Goal: Transaction & Acquisition: Purchase product/service

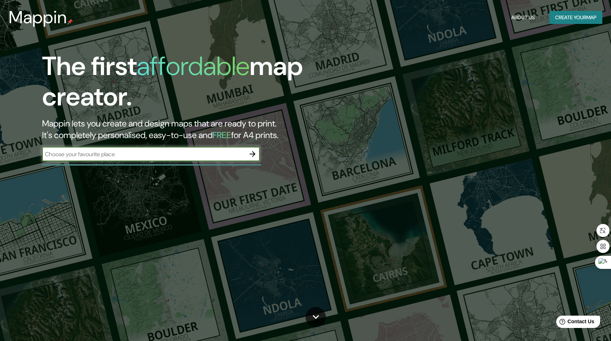
click at [157, 154] on input "text" at bounding box center [143, 154] width 203 height 8
type input "el palomar guadalajara"
click at [247, 154] on button "button" at bounding box center [252, 154] width 15 height 15
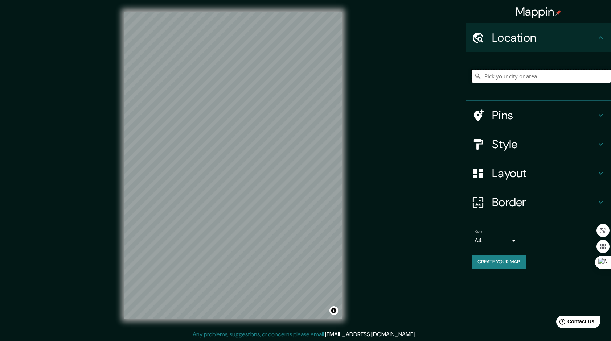
click at [504, 75] on input "Pick your city or area" at bounding box center [541, 76] width 139 height 13
paste input "P.º de Las Cumbres 263, El Palomar, 45643 Palomar, Jal., Mexico"
type input "Paseo De Las Cumbres 263, 45643 Palomar, Jalisco, Mexico"
click at [544, 143] on h4 "Style" at bounding box center [544, 144] width 104 height 15
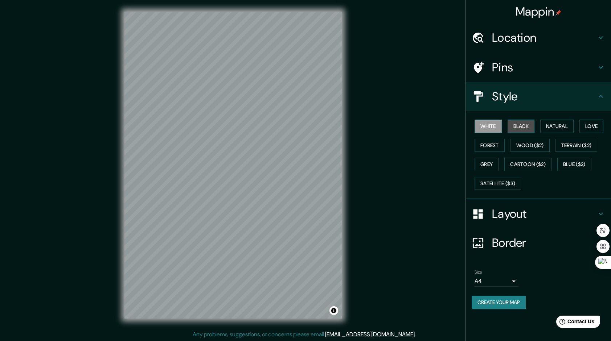
click at [528, 128] on button "Black" at bounding box center [521, 126] width 27 height 13
click at [559, 127] on button "Natural" at bounding box center [556, 126] width 33 height 13
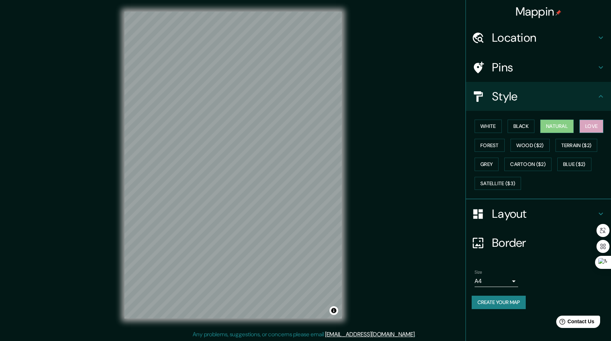
click at [584, 125] on button "Love" at bounding box center [591, 126] width 24 height 13
click at [508, 143] on div "White Black Natural Love Forest Wood ($2) Terrain ($2) Grey Cartoon ($2) Blue (…" at bounding box center [541, 155] width 139 height 76
click at [499, 146] on button "Forest" at bounding box center [489, 145] width 30 height 13
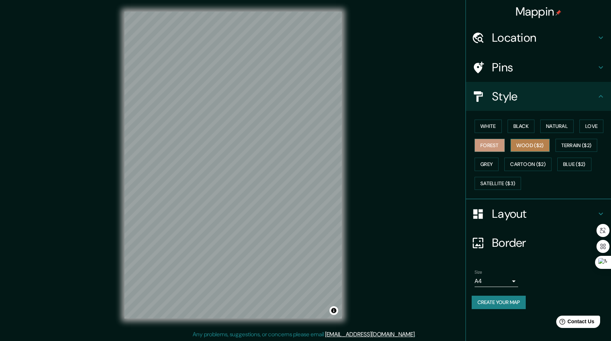
click at [532, 145] on button "Wood ($2)" at bounding box center [529, 145] width 39 height 13
click at [562, 126] on button "Natural" at bounding box center [556, 126] width 33 height 13
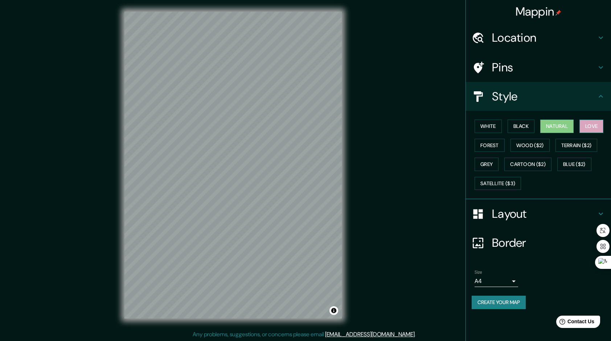
click at [591, 123] on button "Love" at bounding box center [591, 126] width 24 height 13
click at [530, 126] on button "Black" at bounding box center [521, 126] width 27 height 13
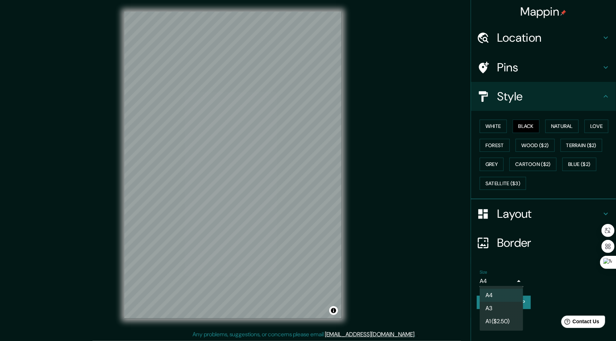
click at [511, 282] on body "Mappin Location Paseo De Las Cumbres 263, 45643 Palomar, Jalisco, Mexico Paseo …" at bounding box center [308, 170] width 616 height 341
click at [545, 271] on div at bounding box center [308, 170] width 616 height 341
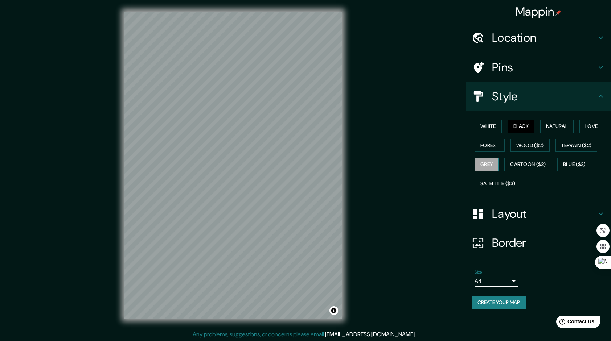
click at [489, 160] on button "Grey" at bounding box center [486, 164] width 24 height 13
click at [560, 129] on button "Natural" at bounding box center [556, 126] width 33 height 13
click at [527, 129] on button "Black" at bounding box center [521, 126] width 27 height 13
click at [500, 130] on button "White" at bounding box center [487, 126] width 27 height 13
click at [528, 130] on button "Black" at bounding box center [521, 126] width 27 height 13
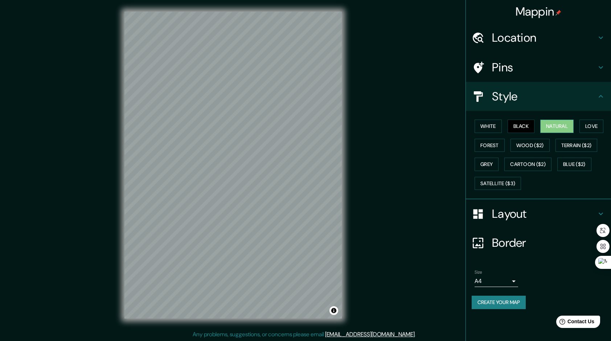
click at [559, 130] on button "Natural" at bounding box center [556, 126] width 33 height 13
click at [592, 127] on button "Love" at bounding box center [591, 126] width 24 height 13
click at [559, 129] on button "Natural" at bounding box center [556, 126] width 33 height 13
click at [491, 141] on button "Forest" at bounding box center [489, 145] width 30 height 13
click at [496, 169] on button "Grey" at bounding box center [486, 164] width 24 height 13
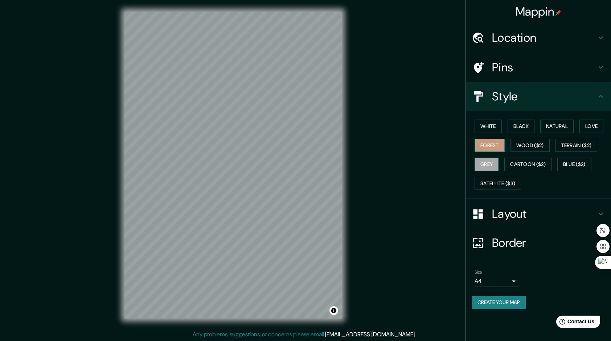
click at [496, 145] on button "Forest" at bounding box center [489, 145] width 30 height 13
click at [486, 163] on button "Grey" at bounding box center [486, 164] width 24 height 13
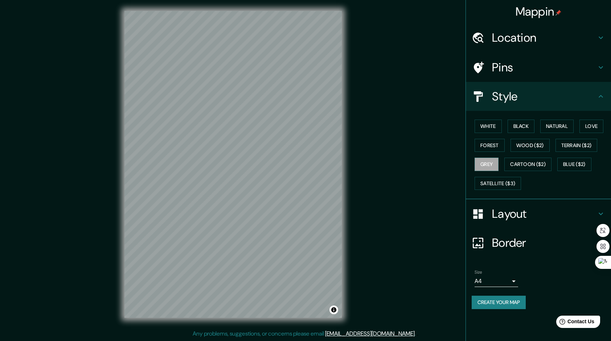
click at [581, 202] on div "Layout" at bounding box center [538, 214] width 145 height 29
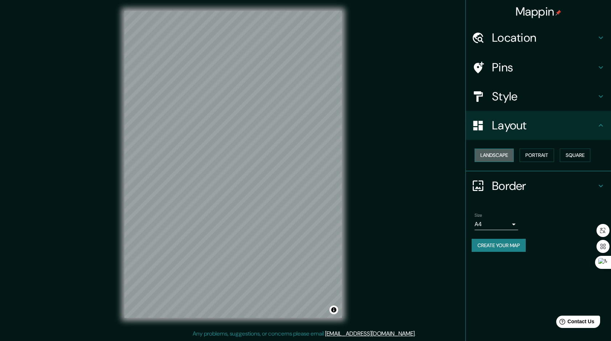
click at [514, 155] on button "Landscape" at bounding box center [493, 155] width 39 height 13
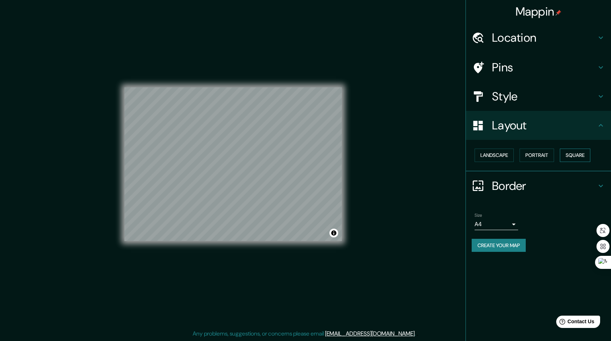
click at [567, 156] on button "Square" at bounding box center [575, 155] width 30 height 13
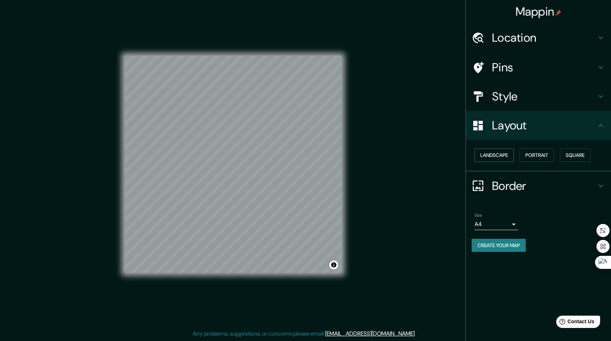
click at [508, 158] on button "Landscape" at bounding box center [493, 155] width 39 height 13
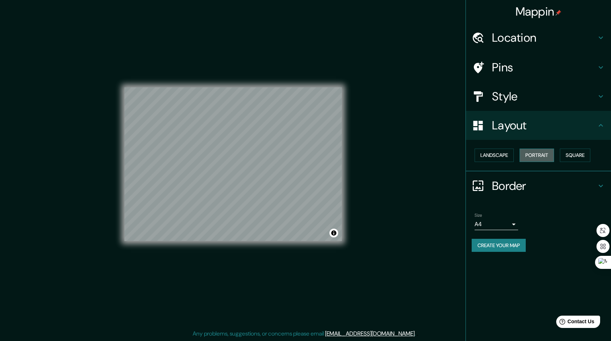
click at [541, 157] on button "Portrait" at bounding box center [536, 155] width 34 height 13
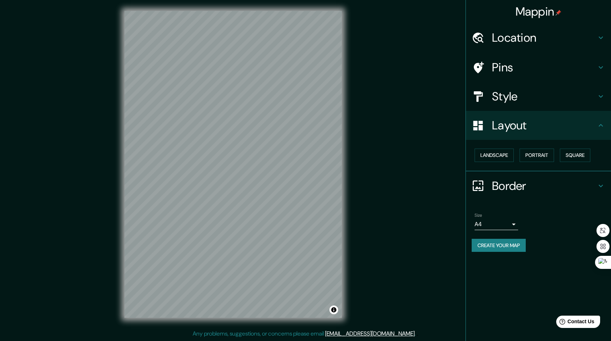
scroll to position [0, 0]
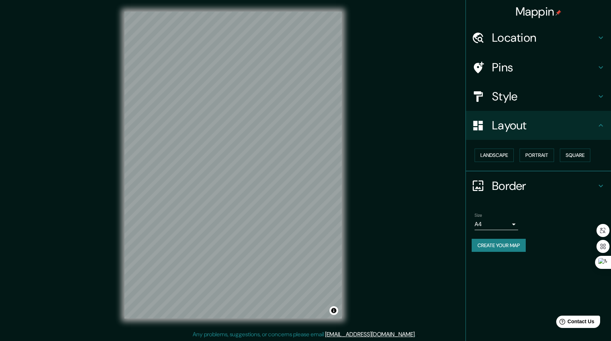
click at [601, 96] on icon at bounding box center [600, 96] width 9 height 9
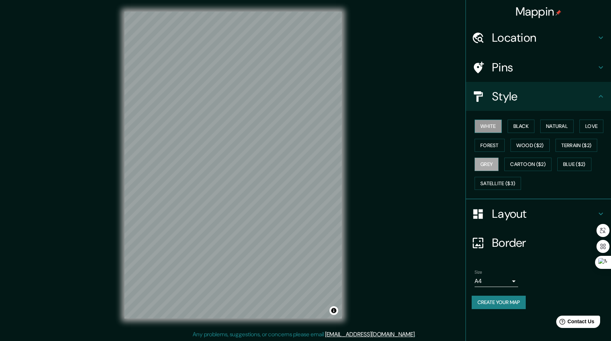
click at [488, 121] on button "White" at bounding box center [487, 126] width 27 height 13
click at [519, 125] on button "Black" at bounding box center [521, 126] width 27 height 13
click at [488, 301] on button "Create your map" at bounding box center [499, 302] width 54 height 13
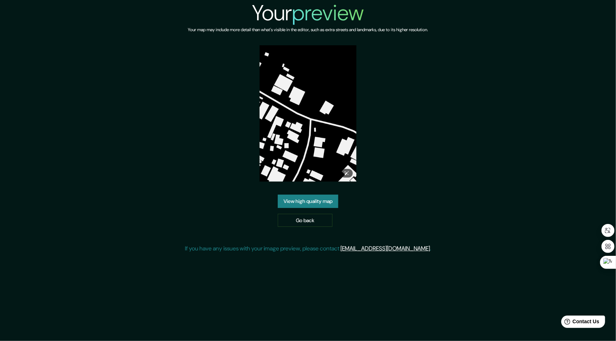
click at [322, 137] on img at bounding box center [308, 113] width 96 height 136
click at [311, 107] on img at bounding box center [308, 113] width 96 height 136
click at [311, 108] on img at bounding box center [308, 113] width 96 height 136
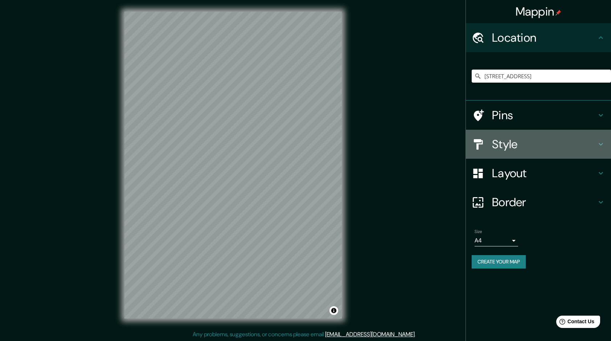
click at [514, 143] on h4 "Style" at bounding box center [544, 144] width 104 height 15
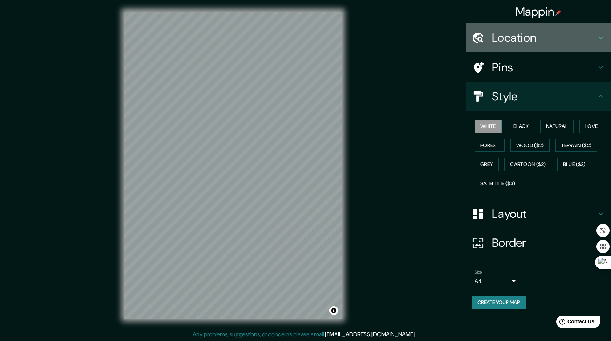
click at [517, 40] on h4 "Location" at bounding box center [544, 37] width 104 height 15
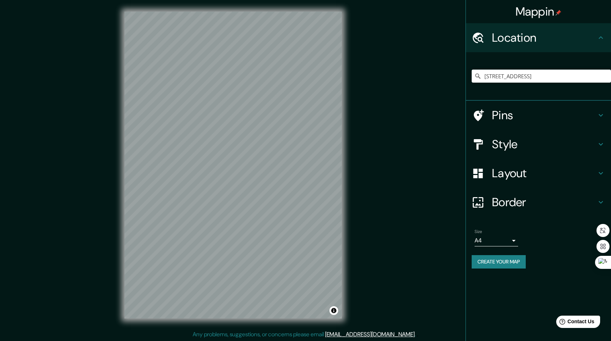
click at [476, 75] on icon at bounding box center [477, 76] width 7 height 7
click at [570, 79] on input "Paseo De Las Cumbres 263, 45643 Palomar, Jalisco, Mexico" at bounding box center [541, 76] width 139 height 13
click at [602, 75] on input "Paseo De Las Cumbres 263, 45643 Palomar, Jalisco, Mexico" at bounding box center [541, 76] width 139 height 13
click at [477, 74] on icon at bounding box center [477, 76] width 7 height 7
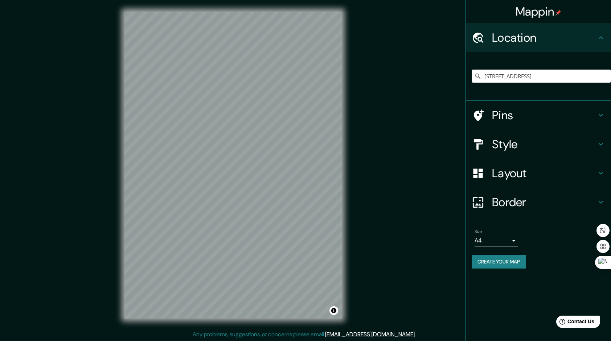
click at [477, 77] on icon at bounding box center [477, 76] width 5 height 5
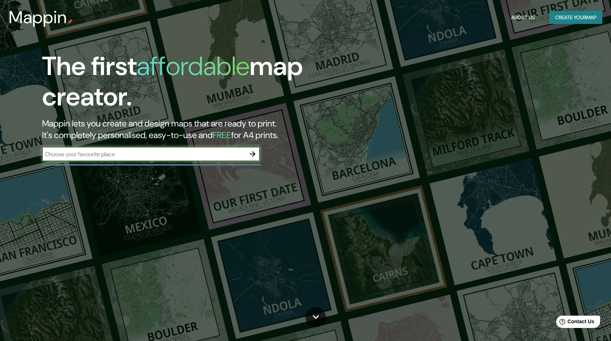
click at [210, 153] on input "text" at bounding box center [143, 154] width 203 height 8
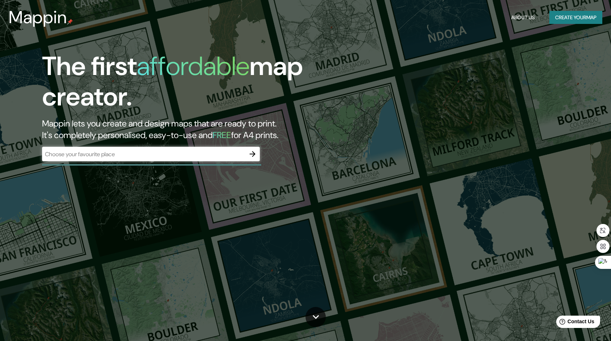
click at [213, 160] on div "​" at bounding box center [151, 154] width 218 height 15
click at [185, 153] on input "text" at bounding box center [143, 154] width 203 height 8
paste input "[STREET_ADDRESS]"
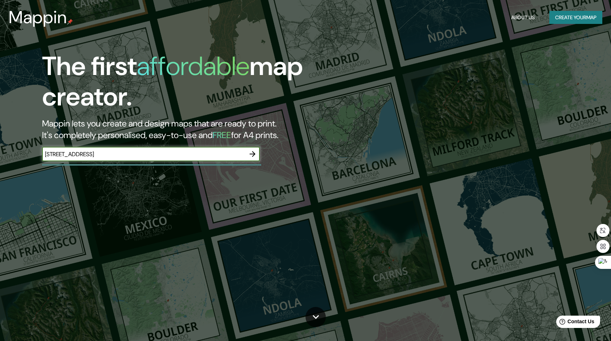
type input "[STREET_ADDRESS]"
click at [251, 154] on icon "button" at bounding box center [253, 154] width 6 height 6
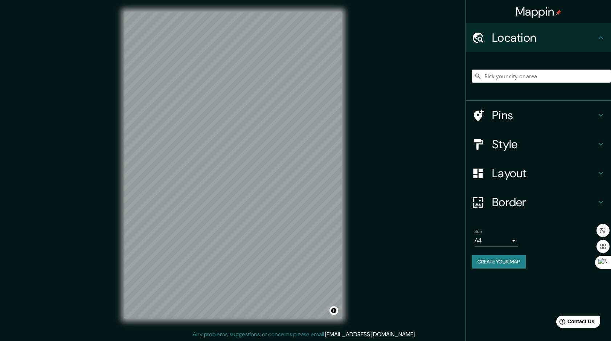
click at [518, 78] on input "Pick your city or area" at bounding box center [541, 76] width 139 height 13
paste input "[STREET_ADDRESS]"
type input "[STREET_ADDRESS]"
click at [599, 145] on icon at bounding box center [600, 144] width 9 height 9
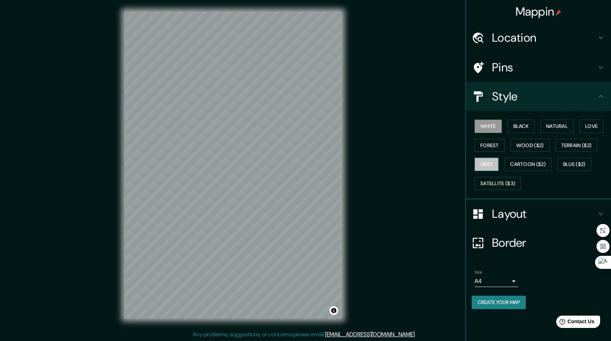
click at [490, 170] on button "Grey" at bounding box center [486, 164] width 24 height 13
click at [492, 144] on button "Forest" at bounding box center [489, 145] width 30 height 13
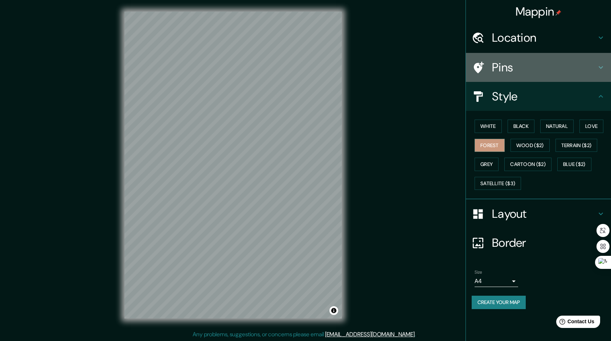
click at [513, 65] on h4 "Pins" at bounding box center [544, 67] width 104 height 15
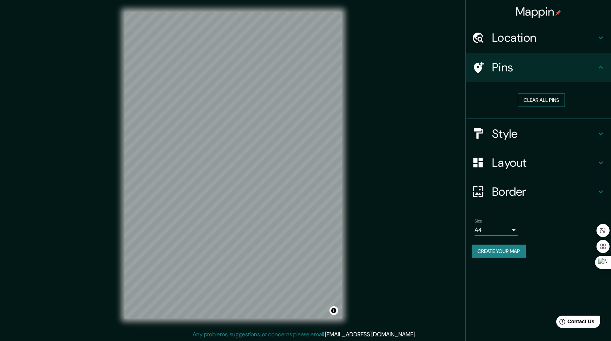
click at [542, 96] on button "Clear all pins" at bounding box center [541, 100] width 47 height 13
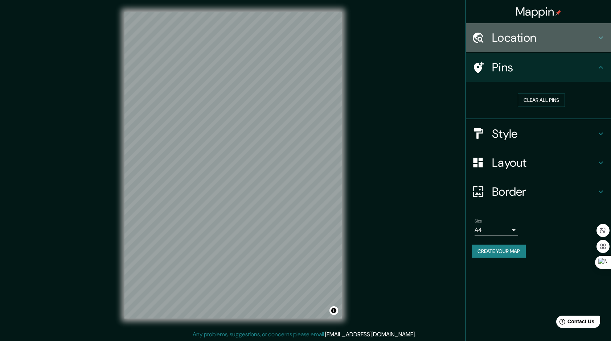
click at [607, 38] on div "Location" at bounding box center [538, 37] width 145 height 29
